Goal: Information Seeking & Learning: Find specific fact

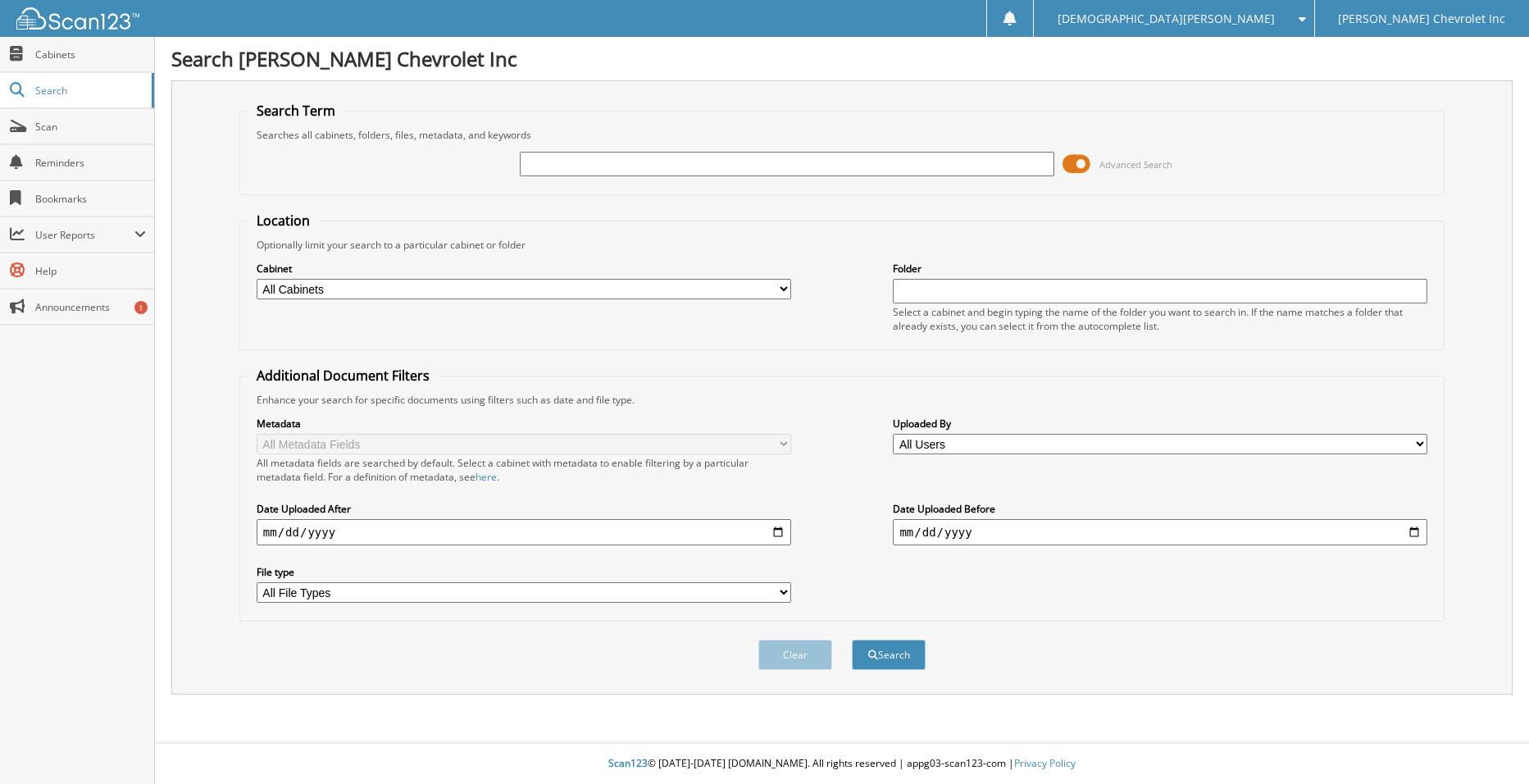
click at [568, 165] on input "text" at bounding box center [787, 163] width 534 height 24
click at [608, 162] on input "[US_VEHICLE_IDENTIFICATION_NUMBER]" at bounding box center [787, 163] width 534 height 24
click at [686, 167] on input "323119" at bounding box center [787, 163] width 534 height 24
type input "323119"
click at [903, 651] on button "Search" at bounding box center [888, 654] width 74 height 30
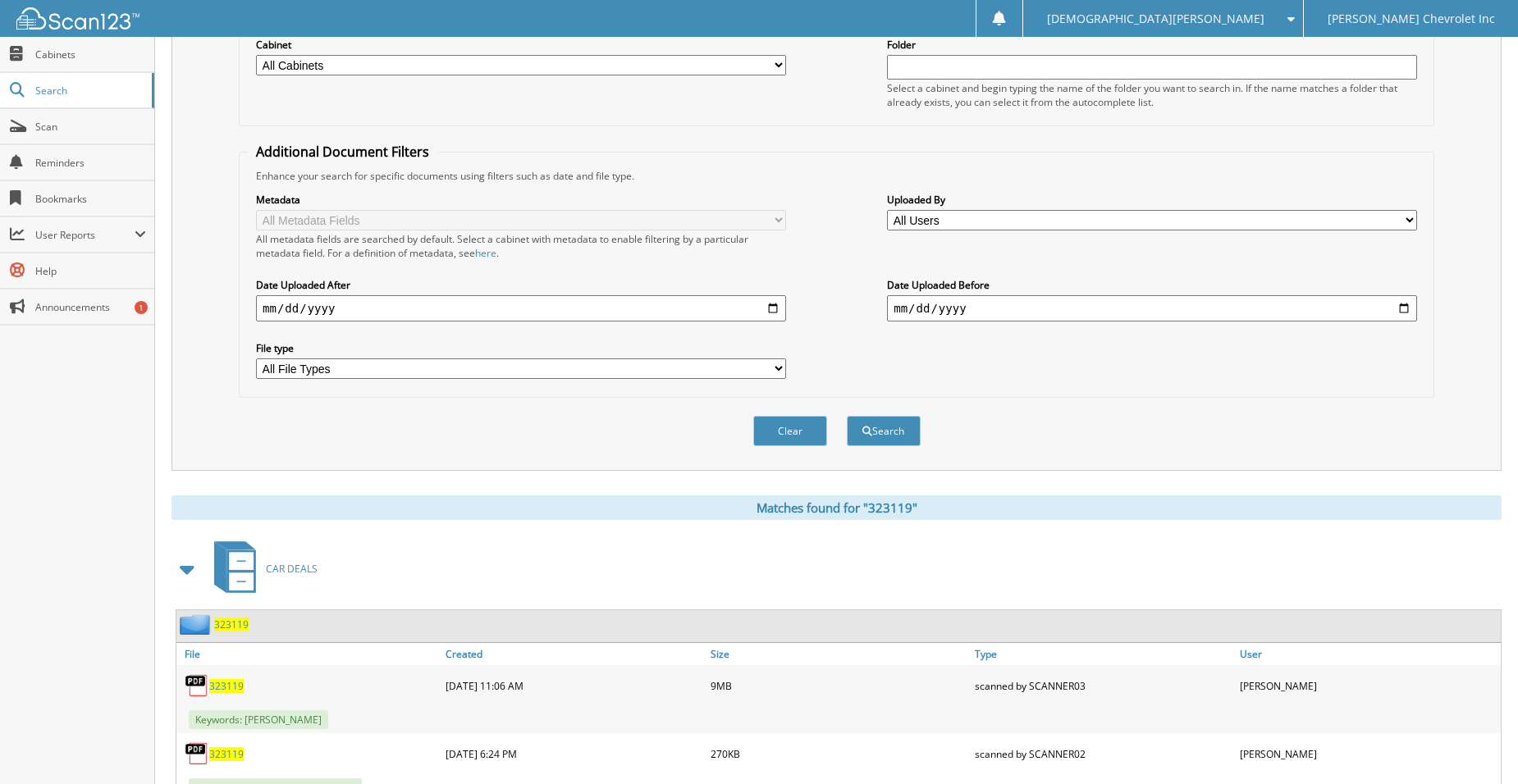
scroll to position [402, 0]
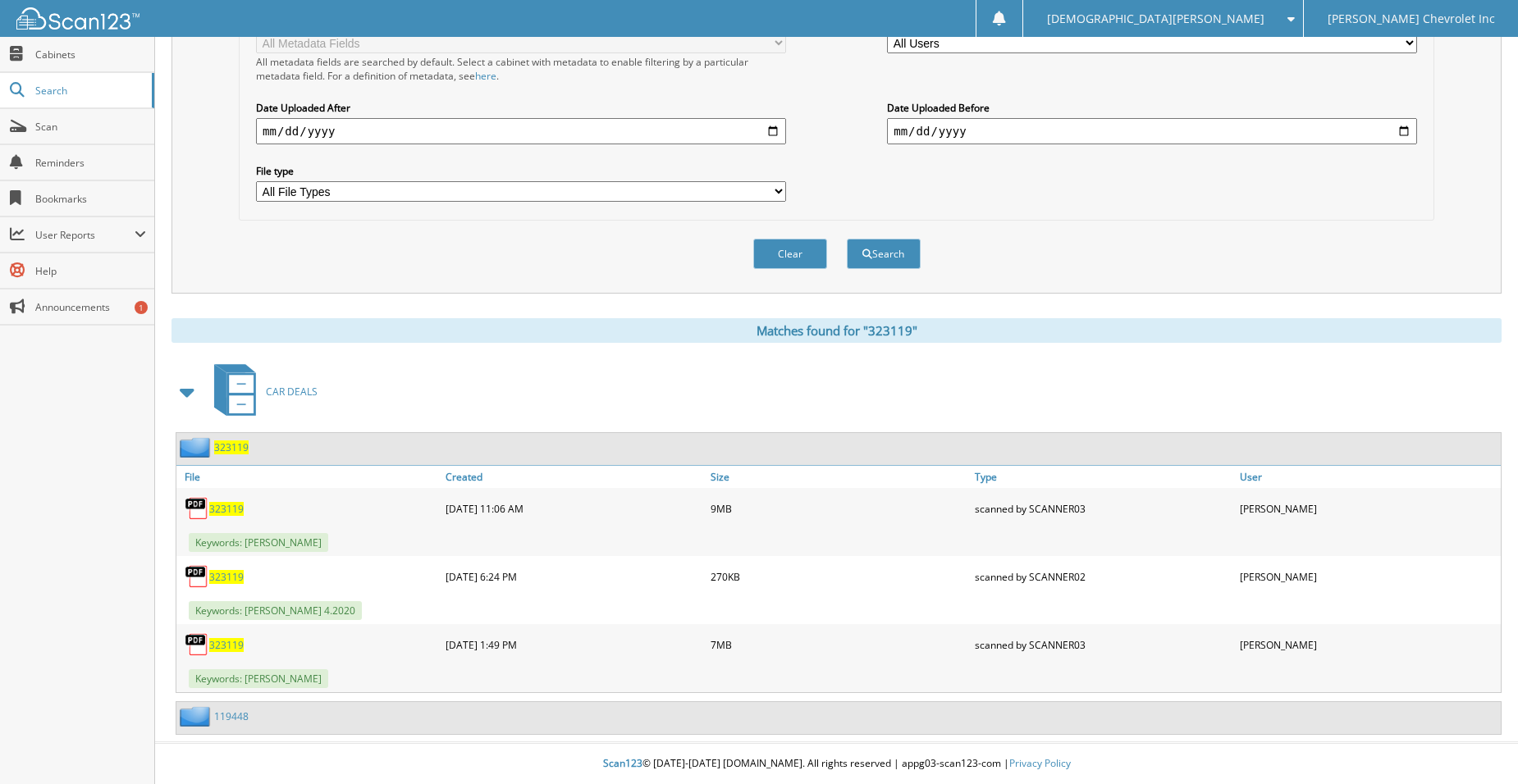
click at [222, 647] on span "323119" at bounding box center [226, 644] width 34 height 14
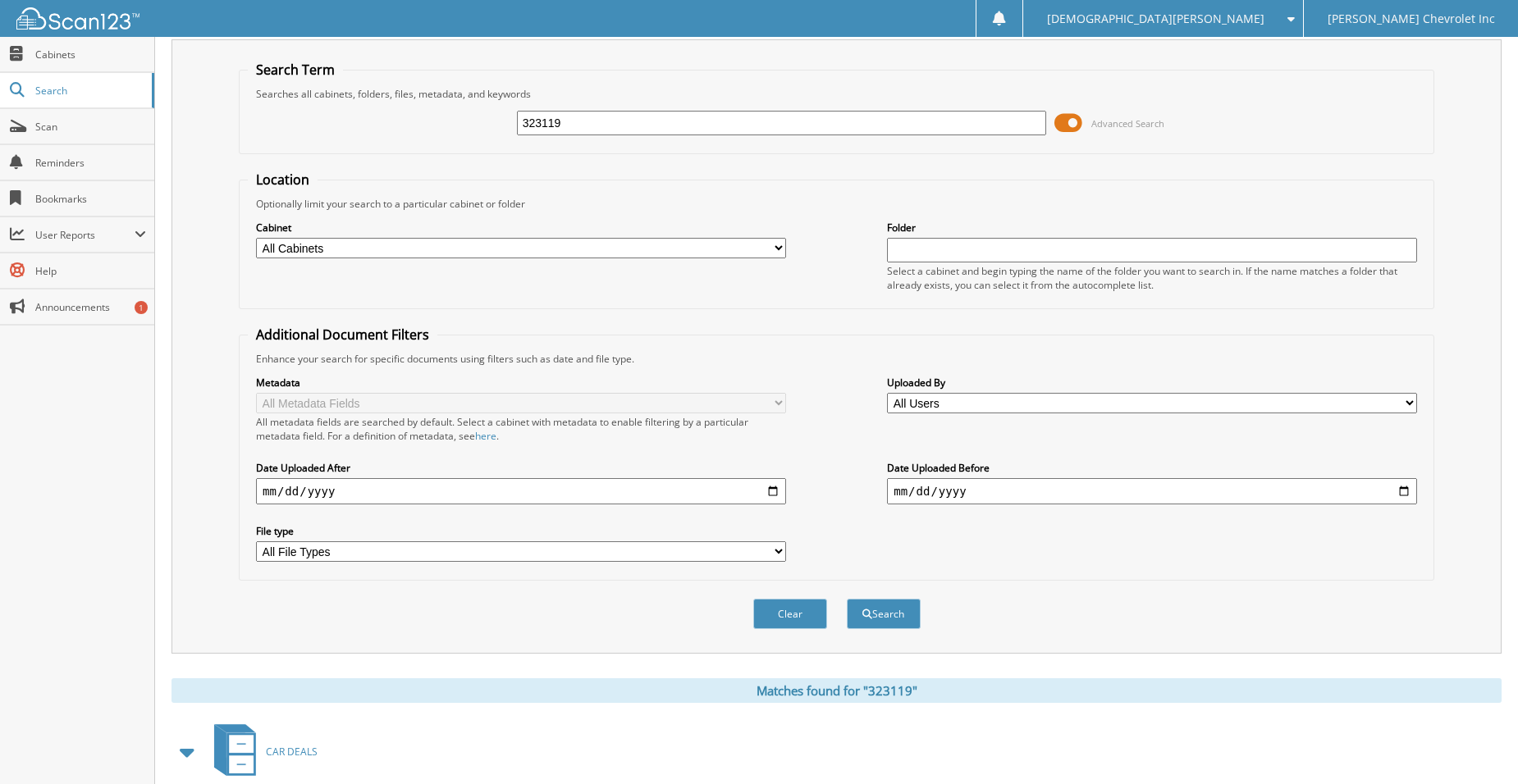
scroll to position [0, 0]
